Goal: Ask a question

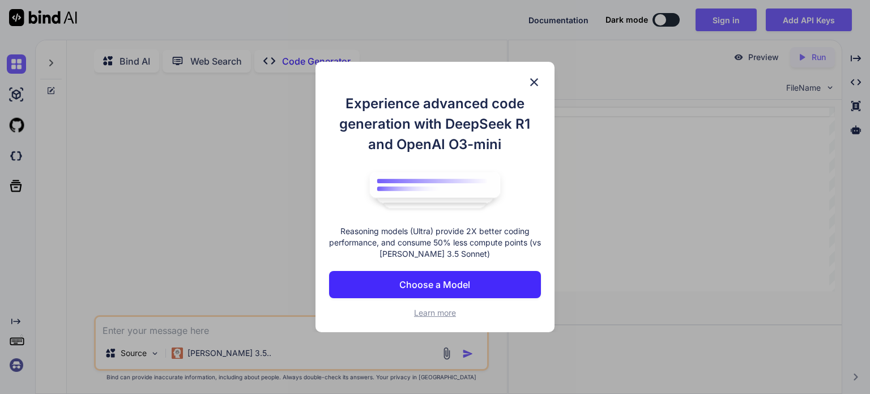
type textarea "x"
click at [248, 79] on img at bounding box center [535, 82] width 14 height 14
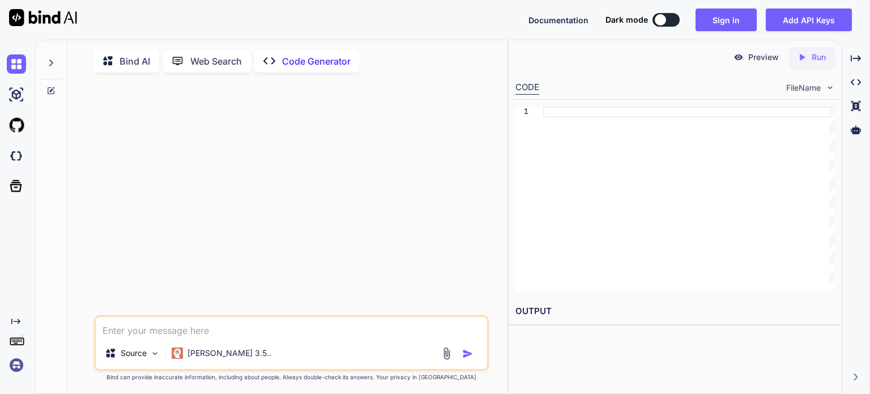
click at [231, 126] on div at bounding box center [292, 198] width 393 height 233
click at [155, 96] on div at bounding box center [292, 198] width 393 height 233
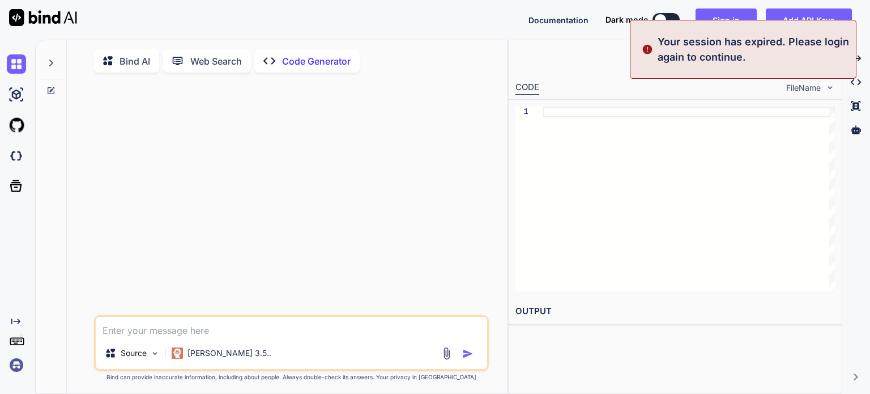
click at [141, 328] on textarea at bounding box center [292, 327] width 392 height 20
paste textarea ""Question: What are some common misconceptions about the reasons why Informatio…"
type textarea ""Question: What are some common misconceptions about the reasons why Informatio…"
type textarea "x"
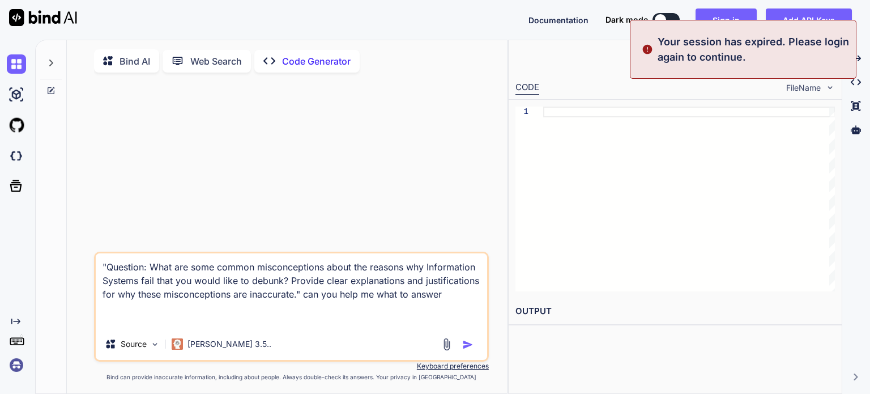
scroll to position [12, 0]
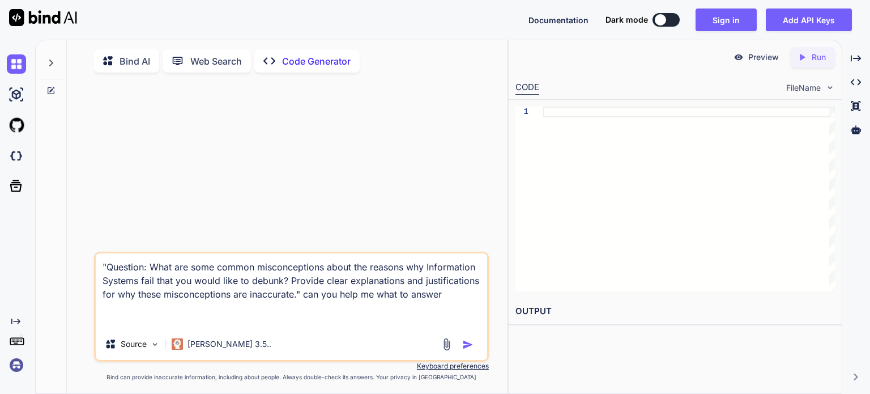
type textarea ""Question: What are some common misconceptions about the reasons why Informatio…"
click at [248, 346] on img "button" at bounding box center [467, 344] width 11 height 11
type textarea "x"
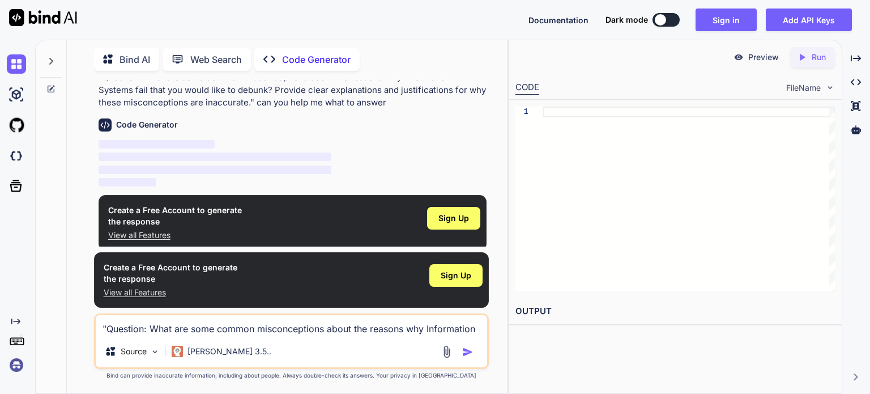
scroll to position [44, 0]
